Goal: Navigation & Orientation: Find specific page/section

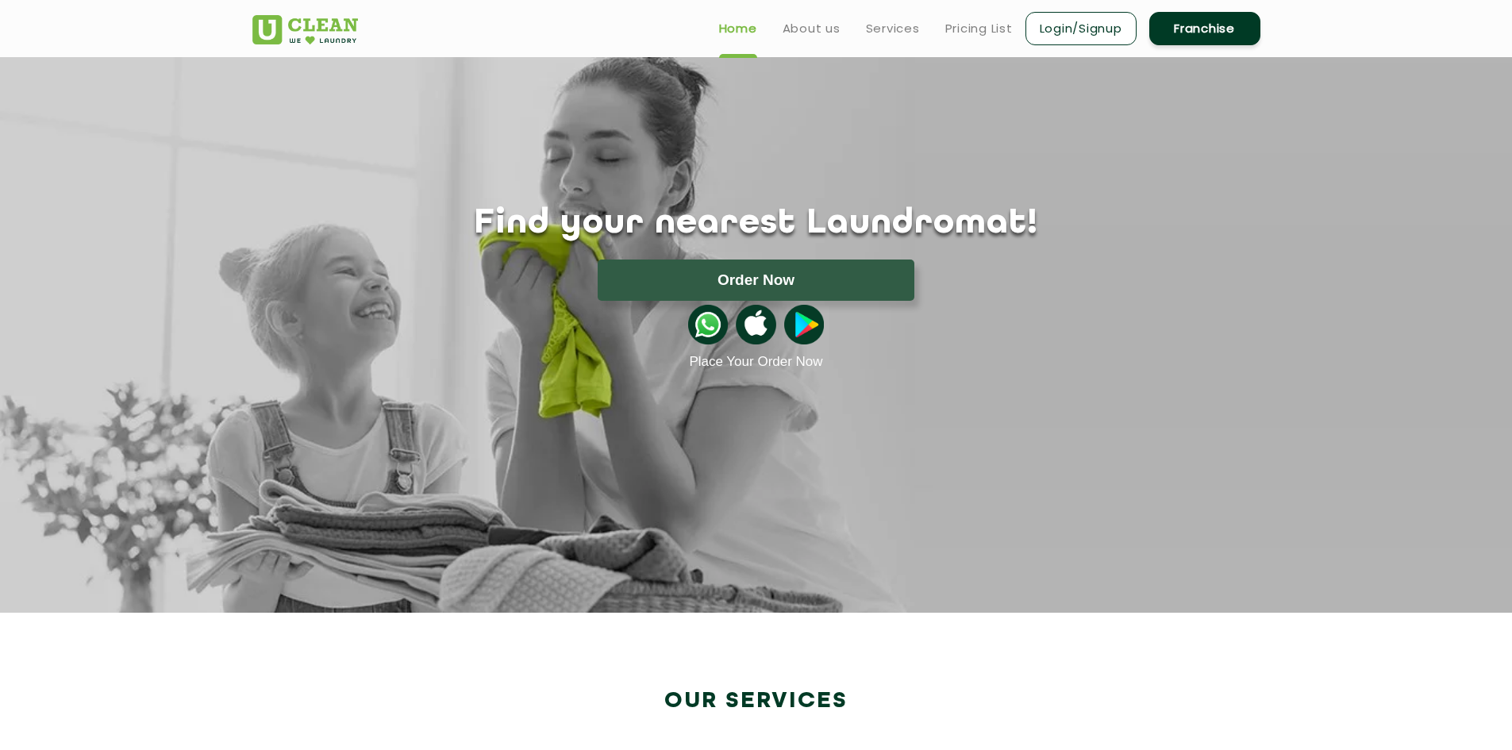
click at [1055, 31] on link "Login/Signup" at bounding box center [1080, 28] width 111 height 33
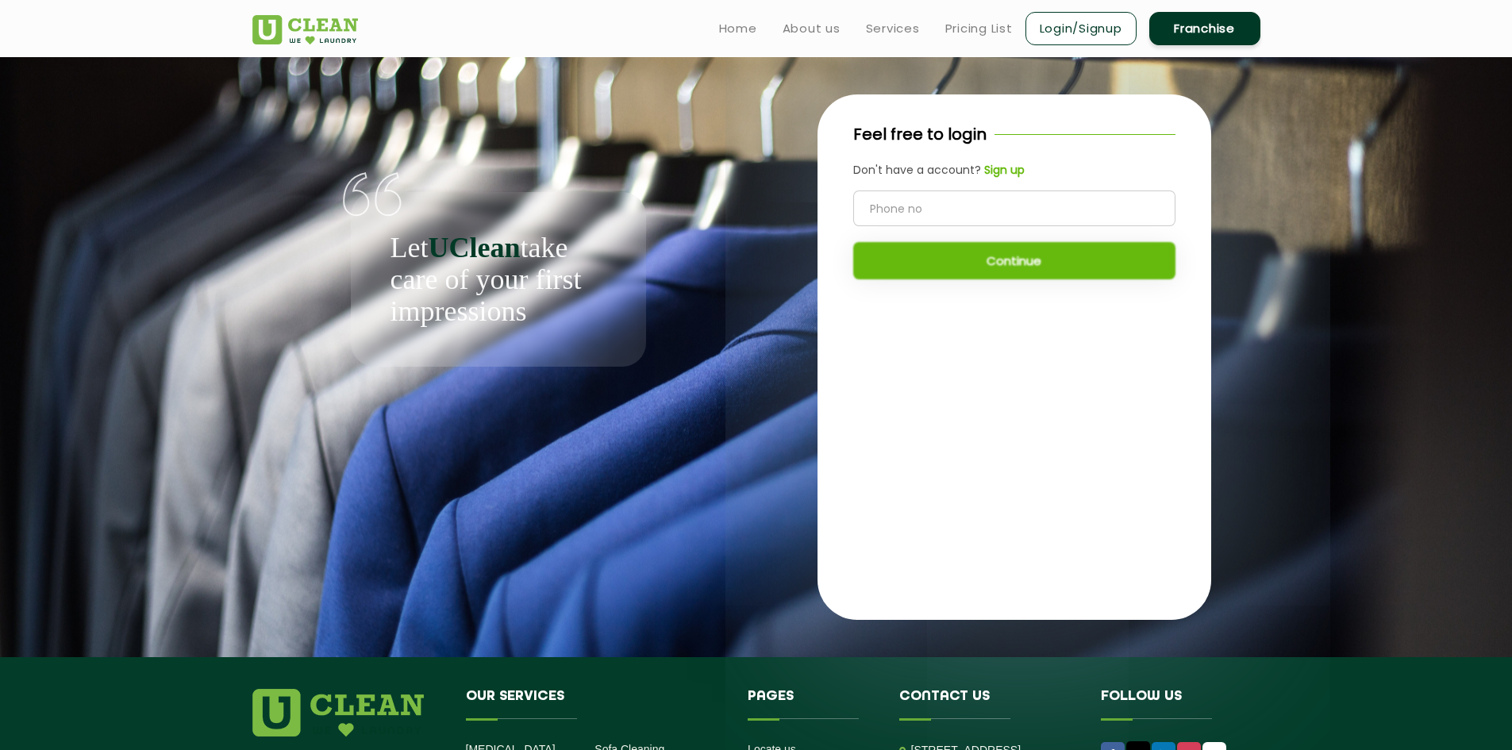
click at [1189, 35] on link "Franchise" at bounding box center [1204, 28] width 111 height 33
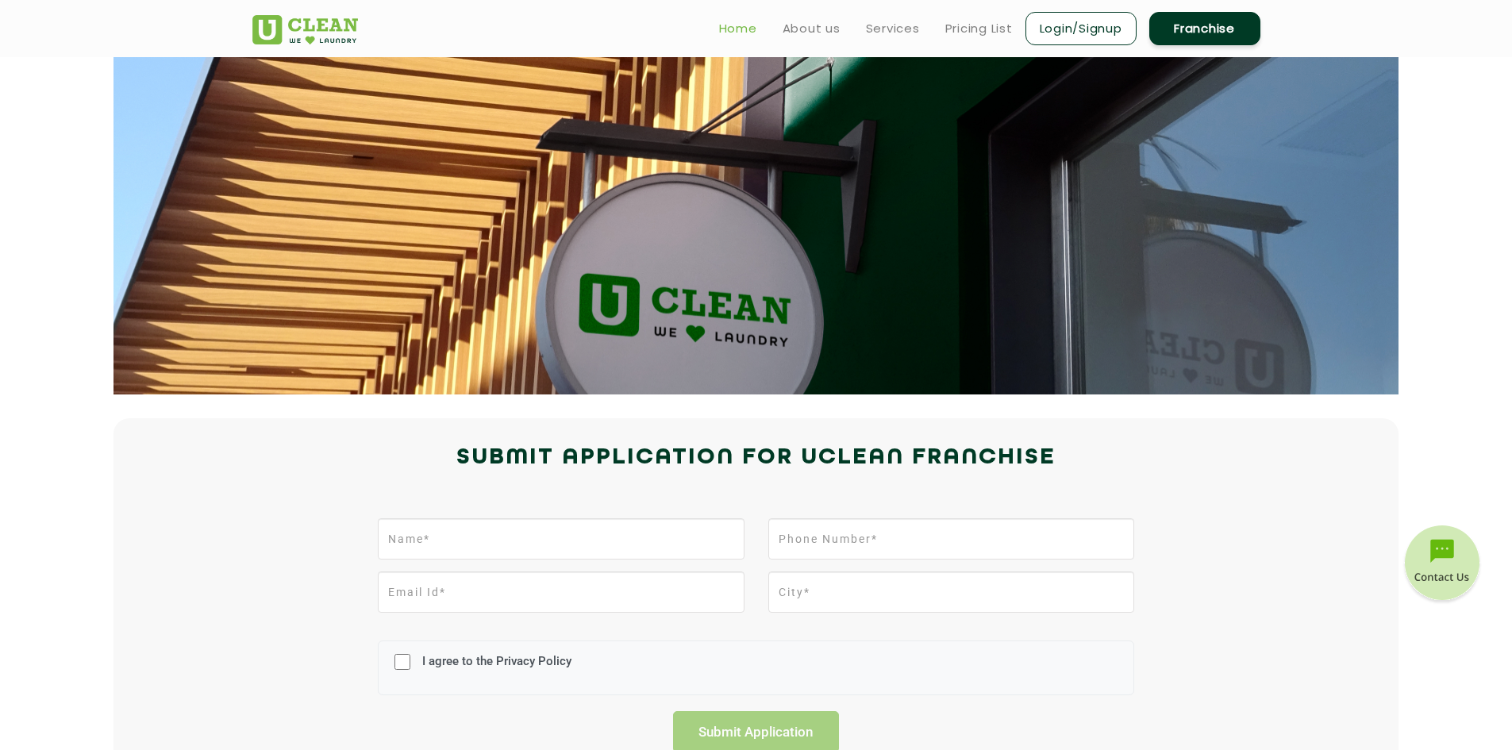
click at [743, 35] on link "Home" at bounding box center [738, 28] width 38 height 19
